Goal: Browse casually: Explore the website without a specific task or goal

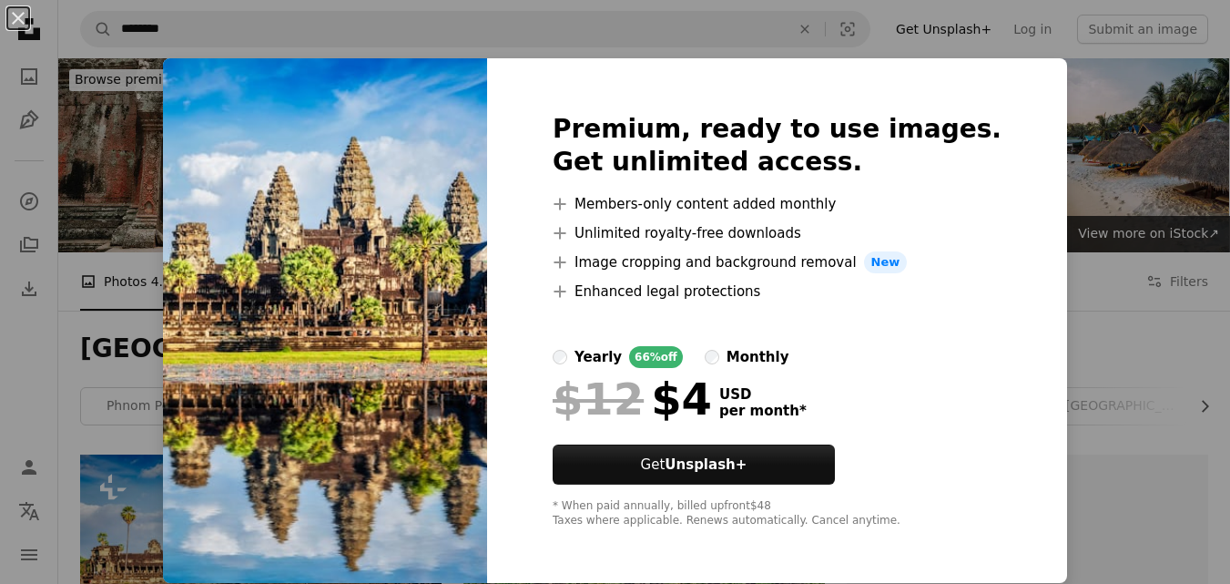
scroll to position [364, 0]
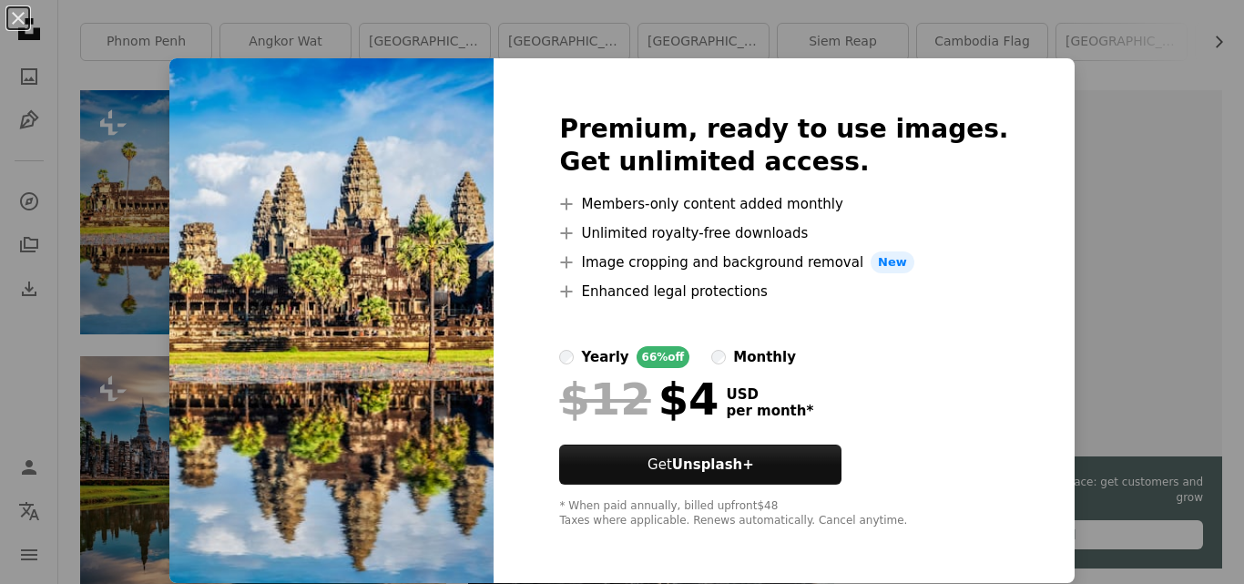
click at [160, 245] on div "An X shape Premium, ready to use images. Get unlimited access. A plus sign Memb…" at bounding box center [622, 292] width 1244 height 584
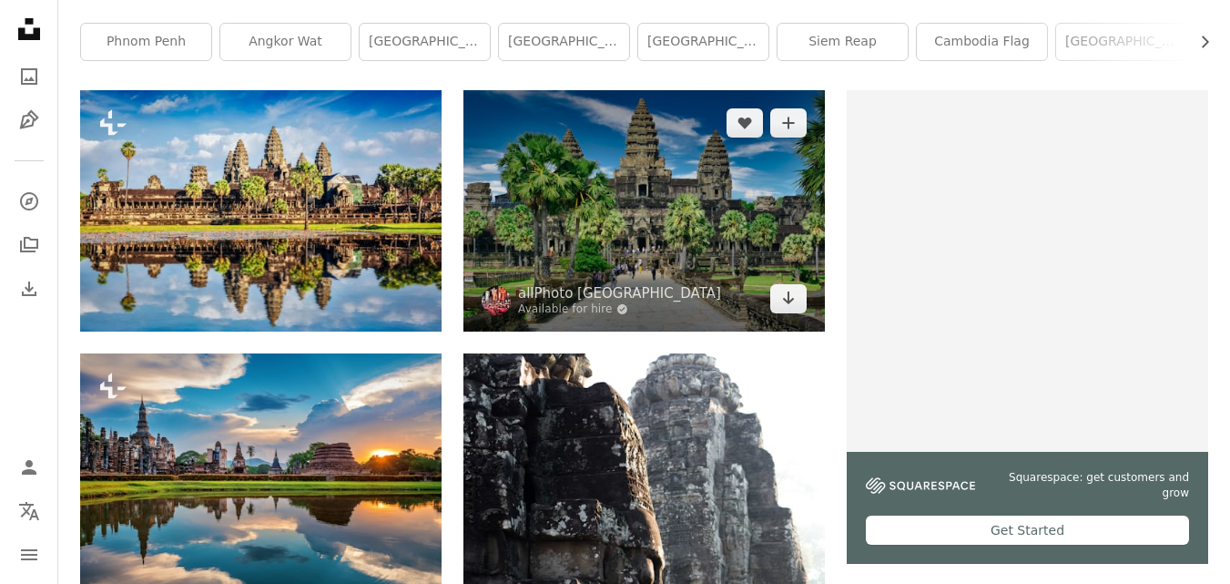
click at [642, 205] on img at bounding box center [643, 210] width 361 height 240
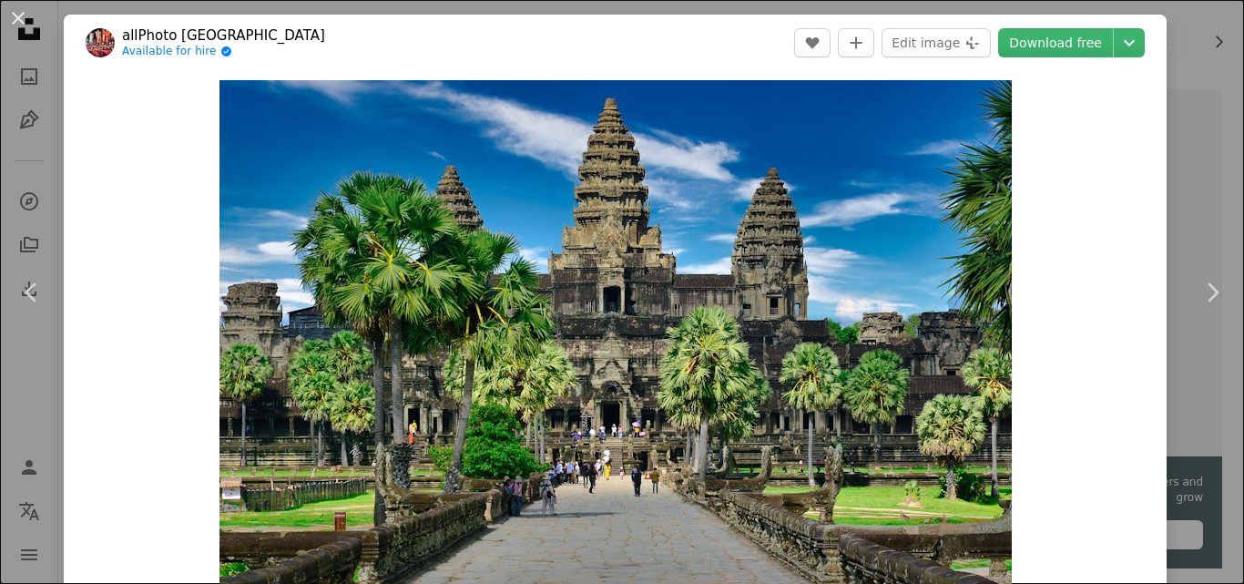
click at [20, 18] on button "An X shape" at bounding box center [18, 18] width 22 height 22
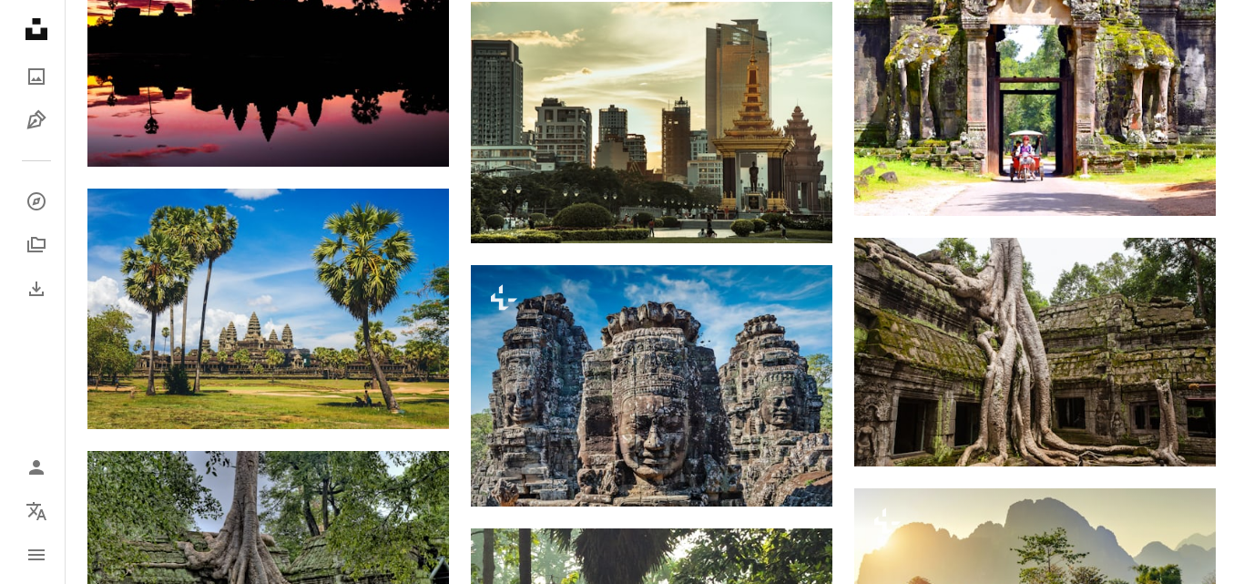
scroll to position [1274, 0]
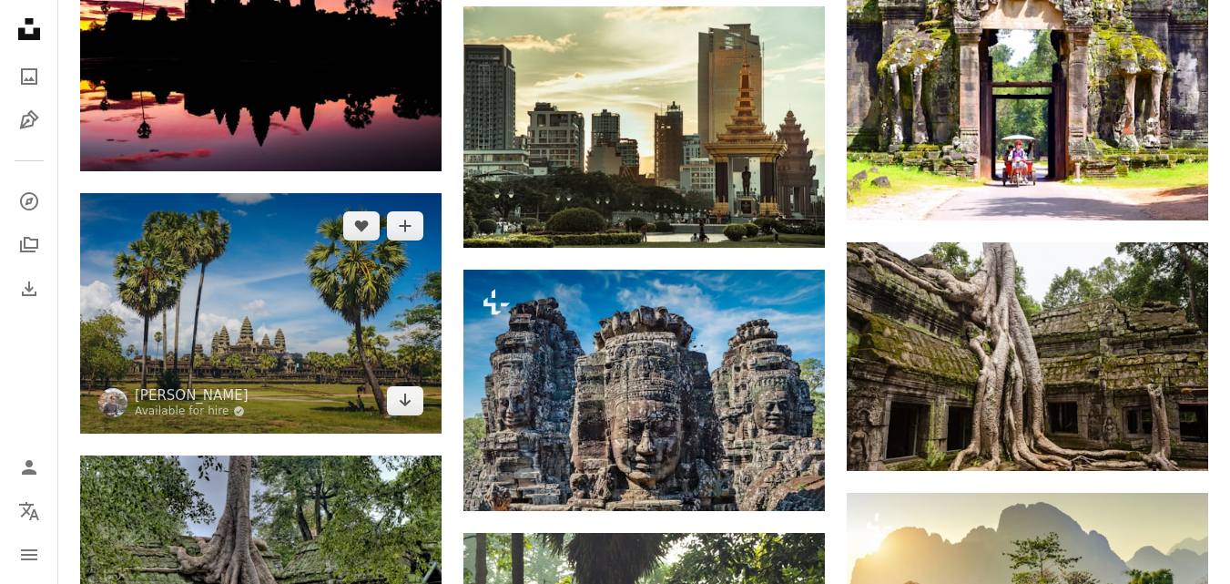
click at [229, 289] on img at bounding box center [260, 313] width 361 height 240
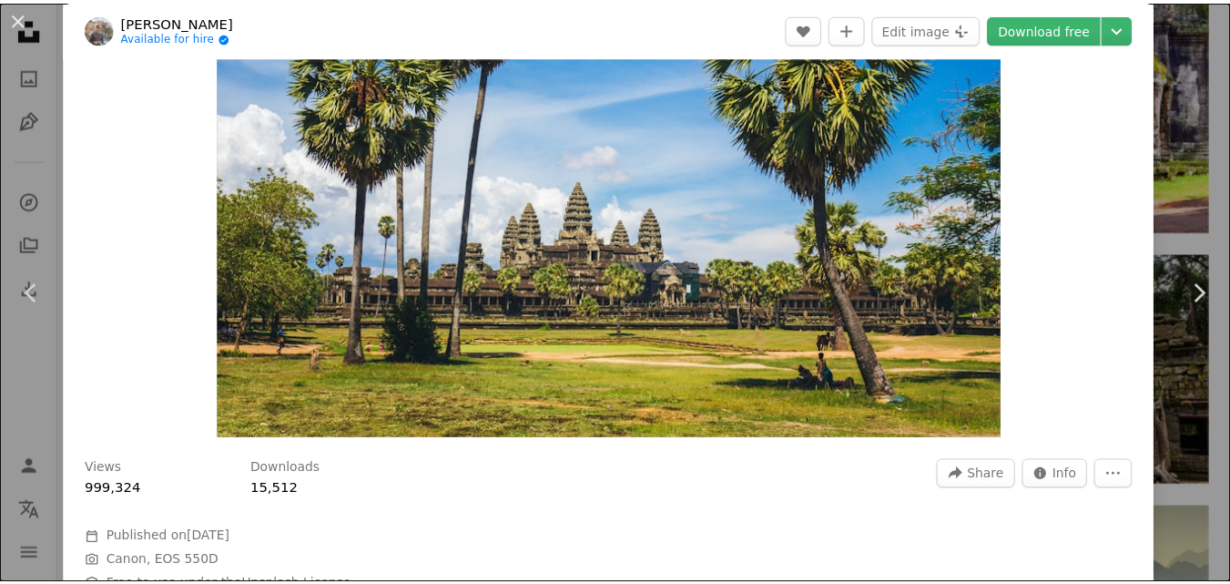
scroll to position [182, 0]
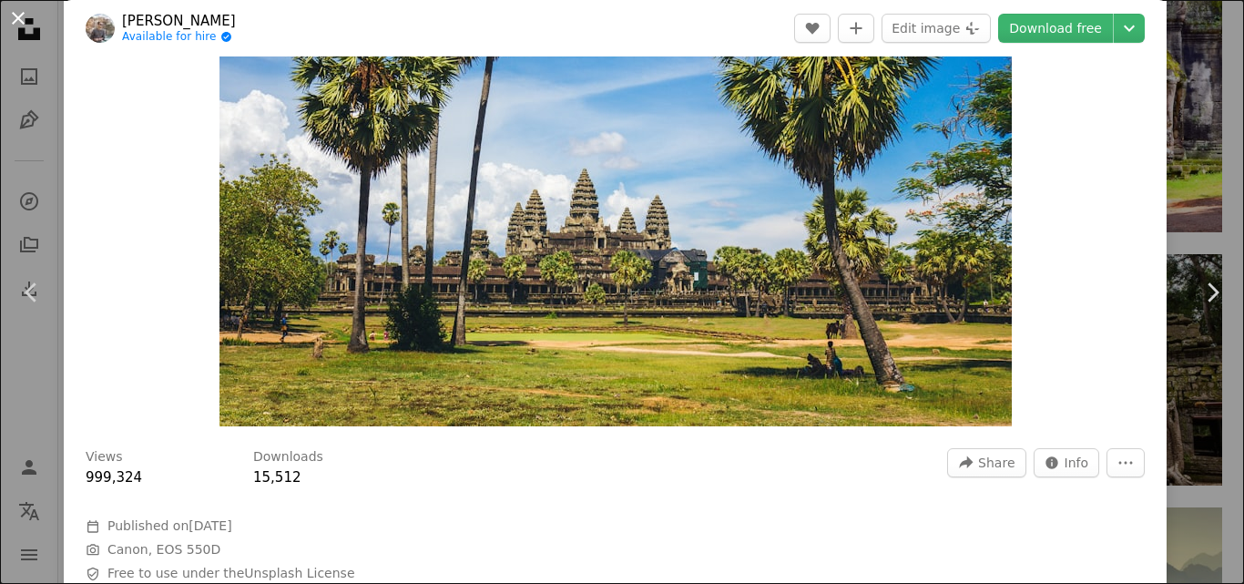
click at [21, 15] on button "An X shape" at bounding box center [18, 18] width 22 height 22
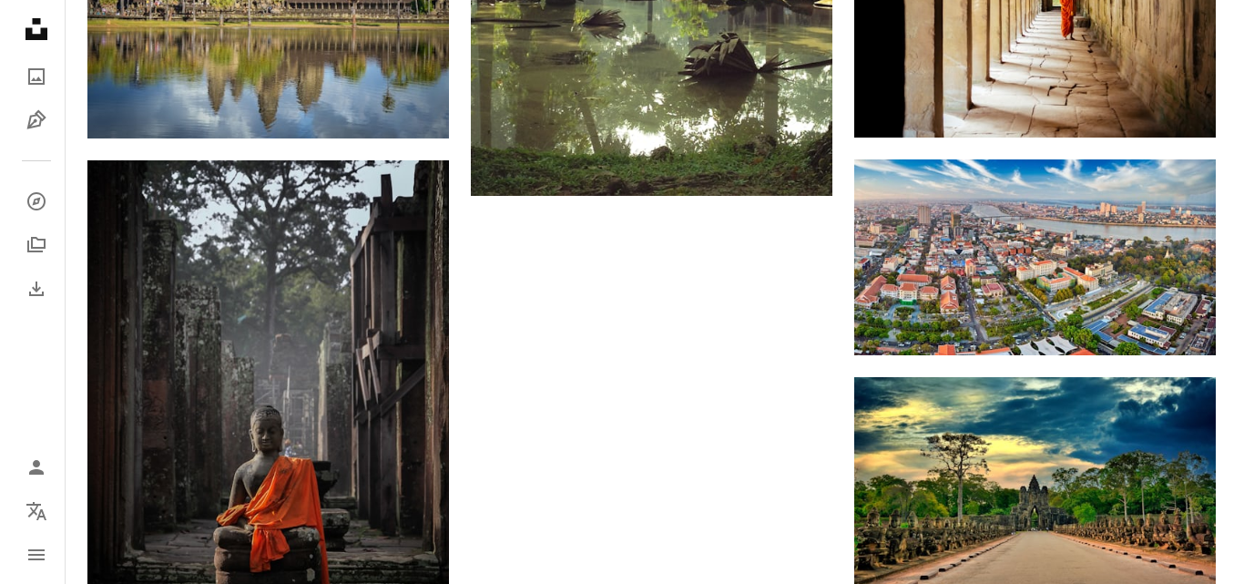
scroll to position [2094, 0]
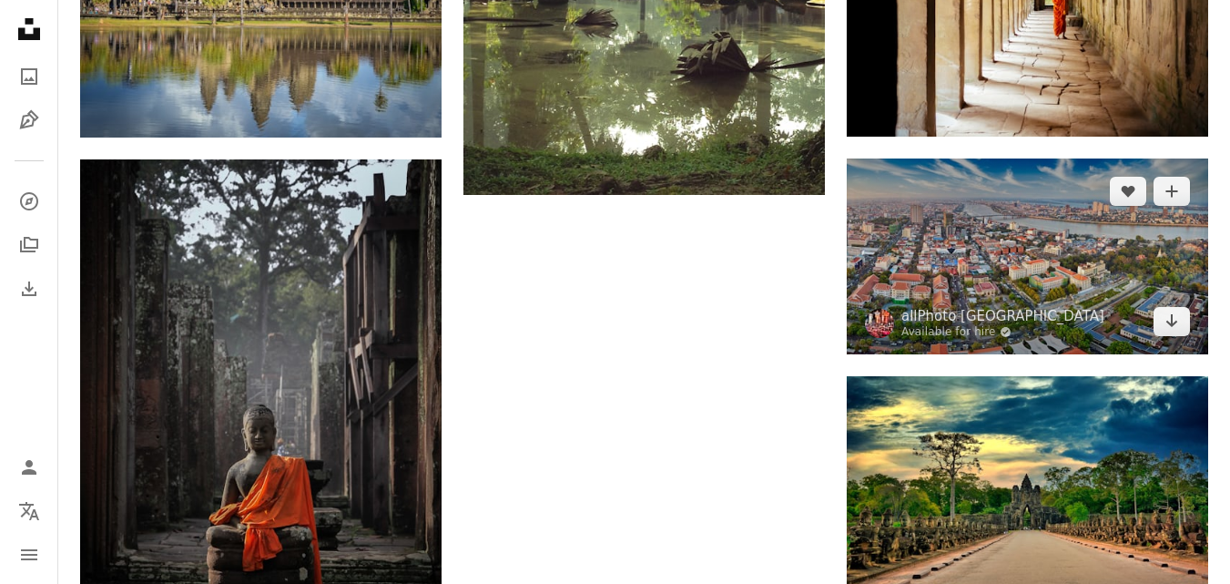
click at [1107, 248] on img at bounding box center [1027, 256] width 361 height 196
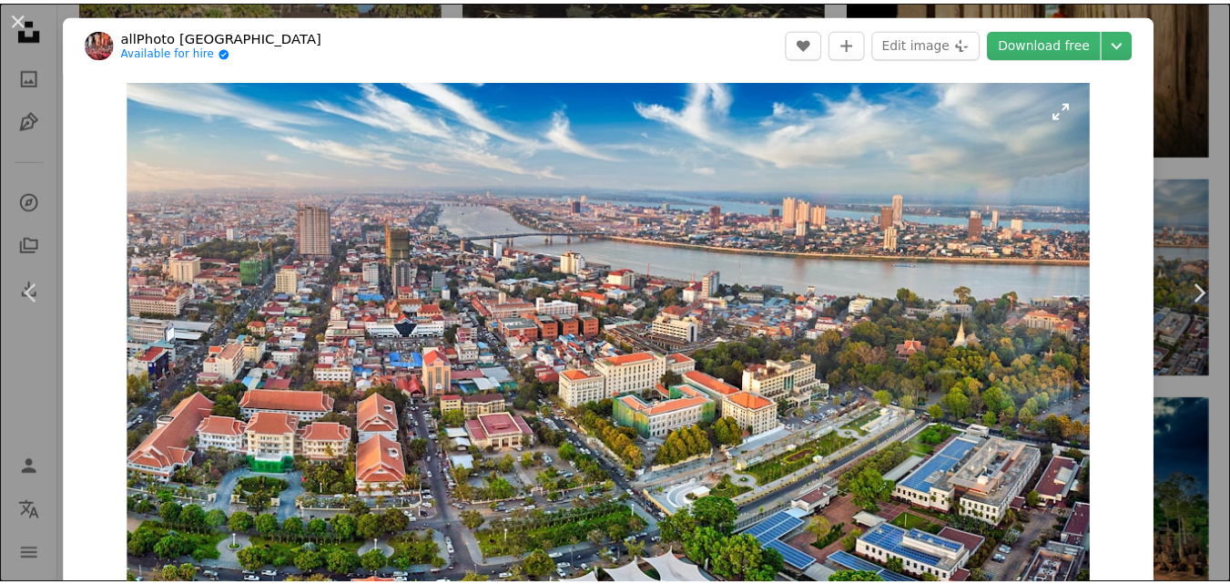
scroll to position [182, 0]
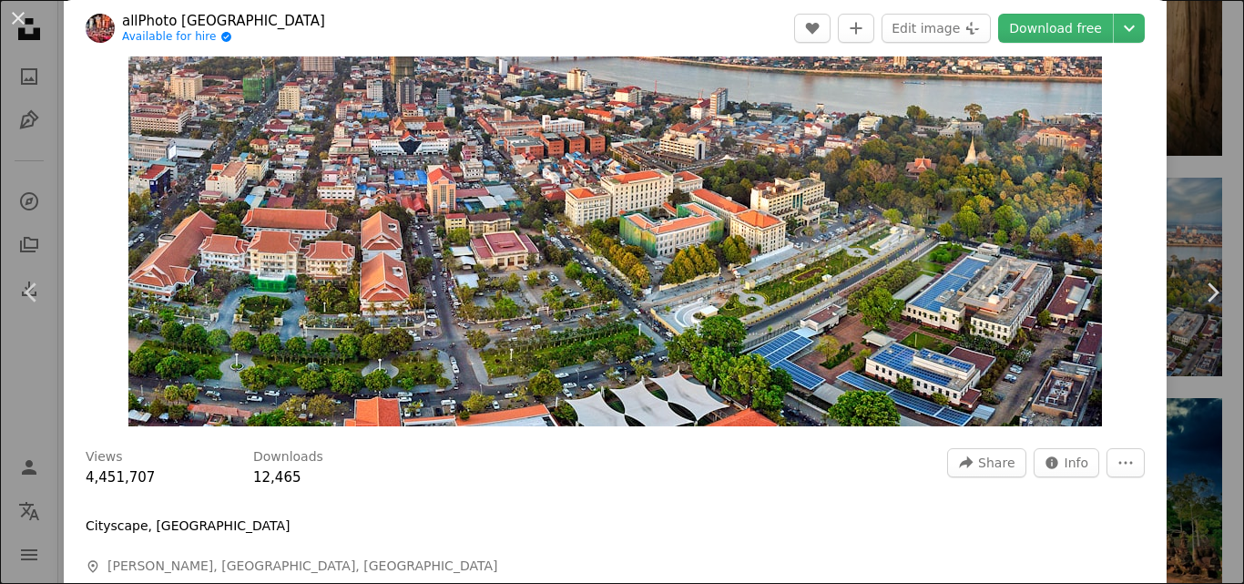
click at [18, 13] on button "An X shape" at bounding box center [18, 18] width 22 height 22
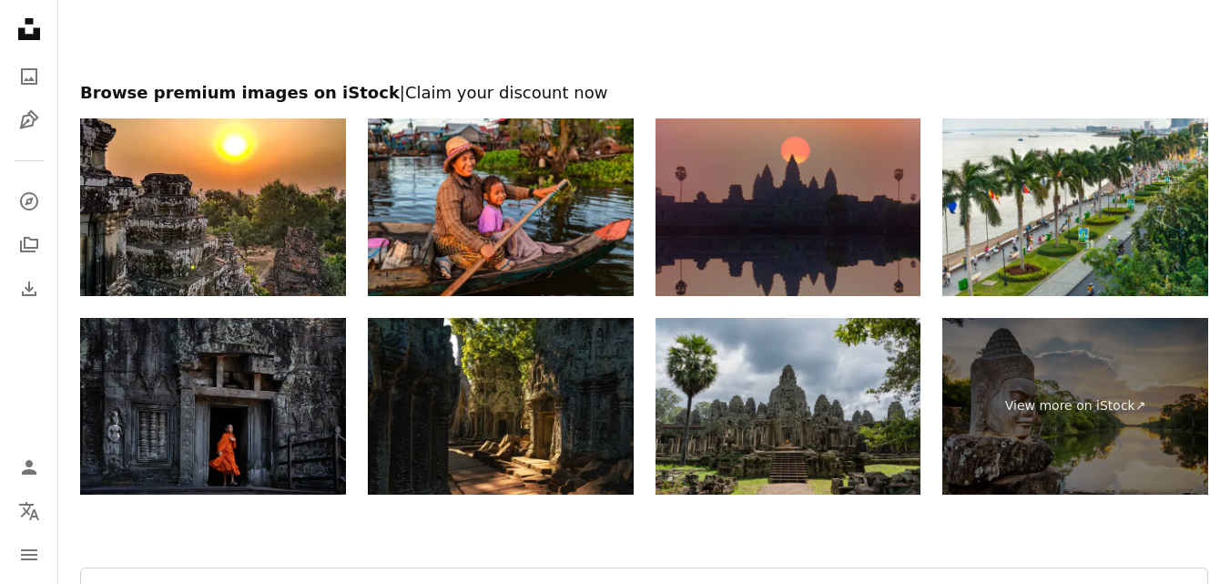
scroll to position [5371, 0]
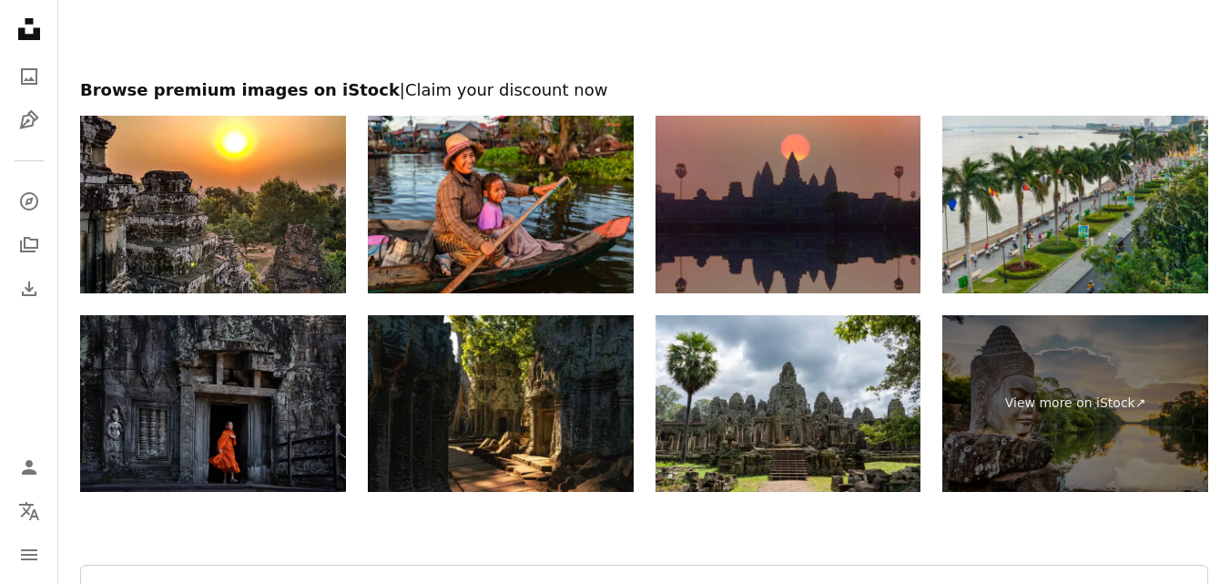
click at [1035, 159] on img at bounding box center [1075, 205] width 266 height 178
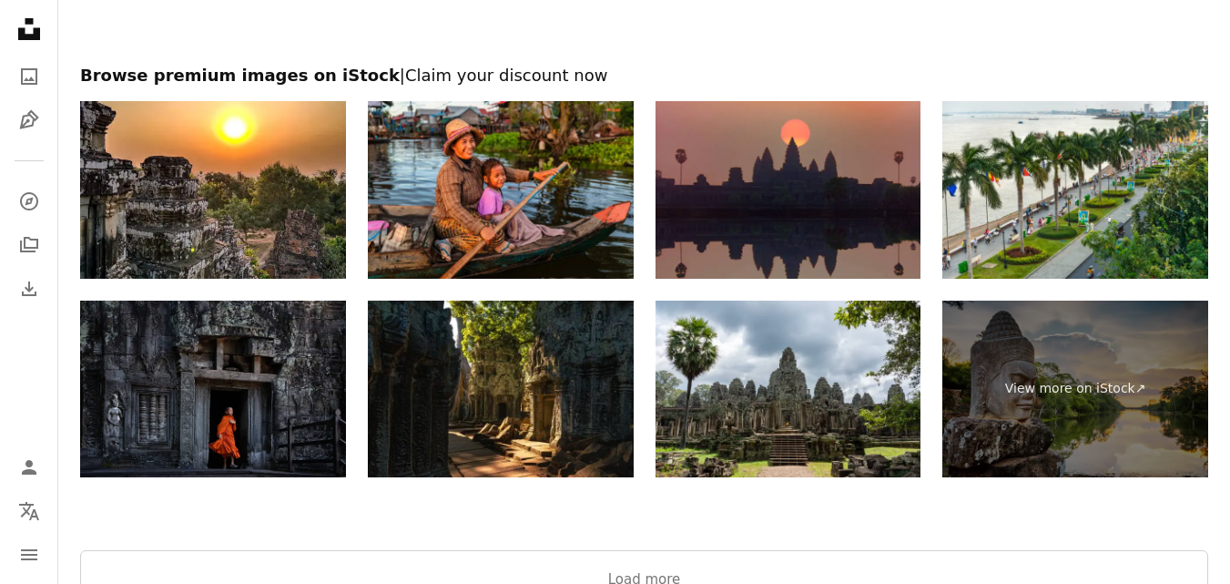
scroll to position [5163, 0]
